Goal: Find contact information: Find contact information

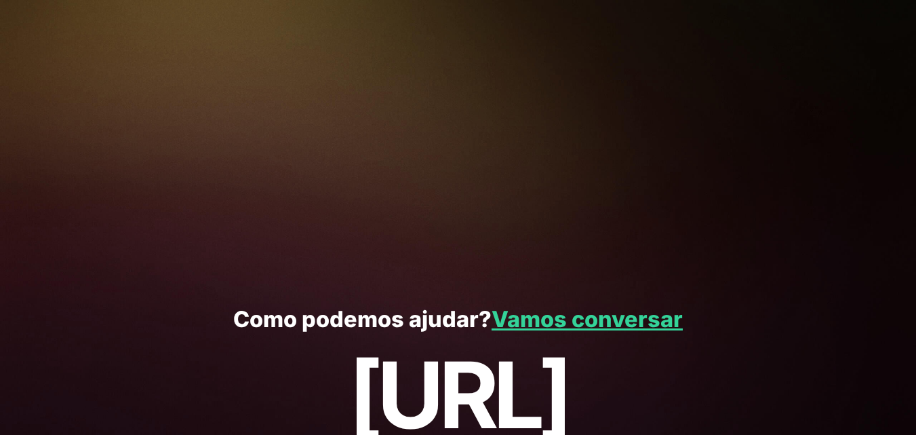
scroll to position [3070, 0]
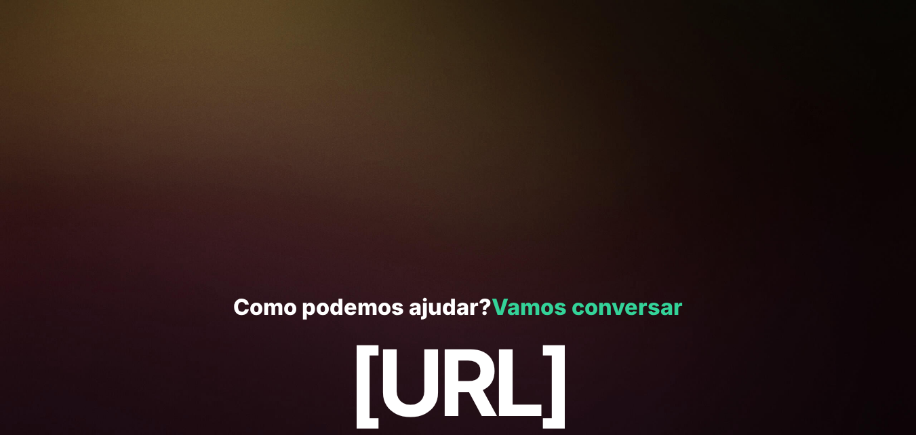
click at [604, 294] on font "Vamos conversar" at bounding box center [587, 307] width 191 height 26
